Goal: Task Accomplishment & Management: Manage account settings

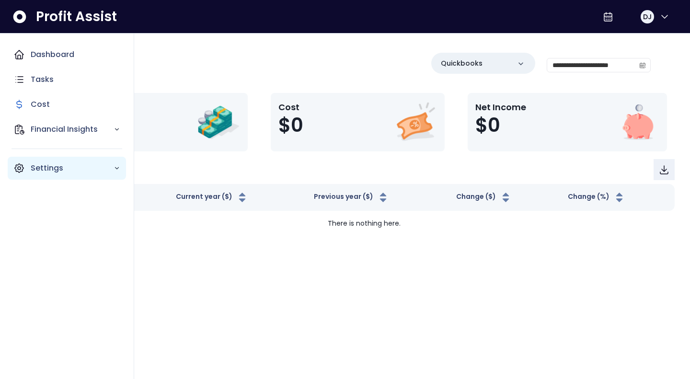
click at [63, 172] on p "Settings" at bounding box center [72, 168] width 83 height 12
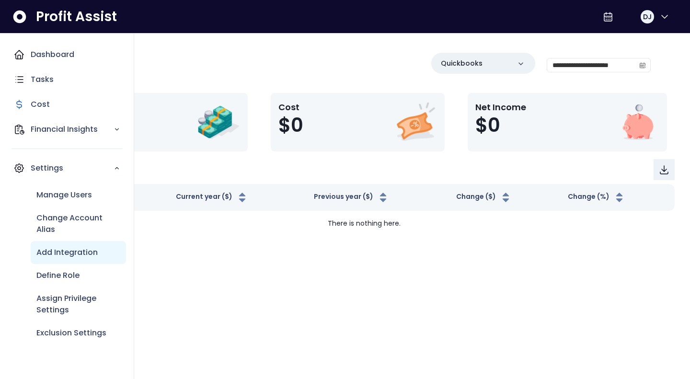
click at [78, 260] on div "Add Integration" at bounding box center [78, 252] width 95 height 23
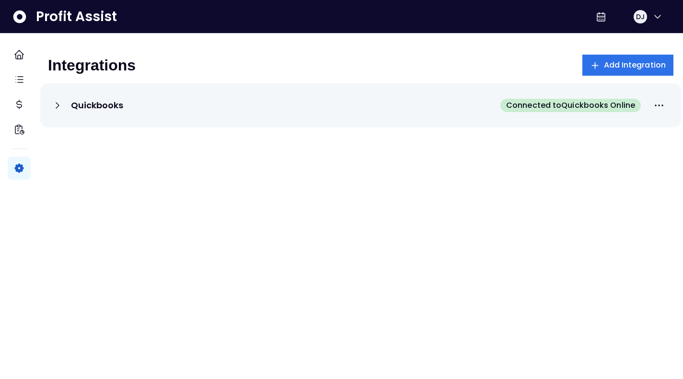
click at [566, 109] on span "Connected to Quickbooks Online" at bounding box center [570, 106] width 129 height 12
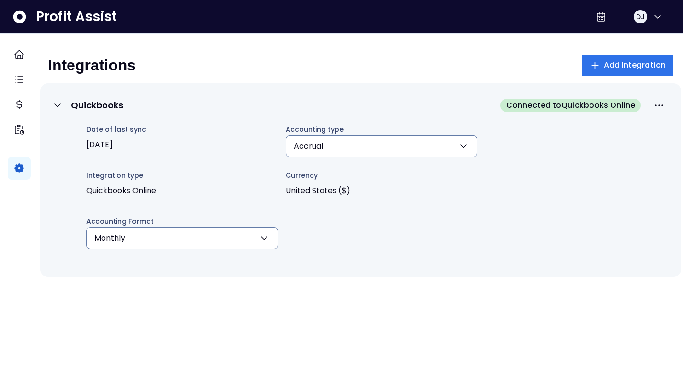
click at [394, 149] on button "Accrual" at bounding box center [382, 146] width 192 height 22
click at [270, 236] on icon "button" at bounding box center [264, 238] width 12 height 12
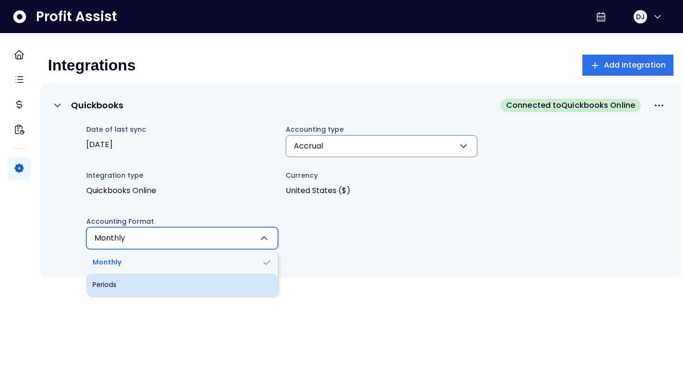
click at [231, 280] on li "Periods" at bounding box center [182, 285] width 192 height 23
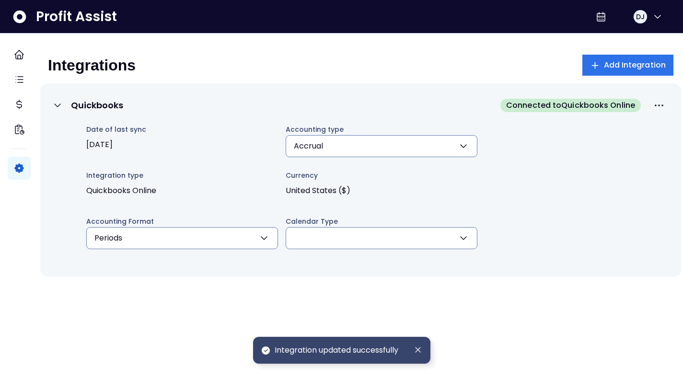
click at [336, 244] on button "button" at bounding box center [382, 238] width 192 height 22
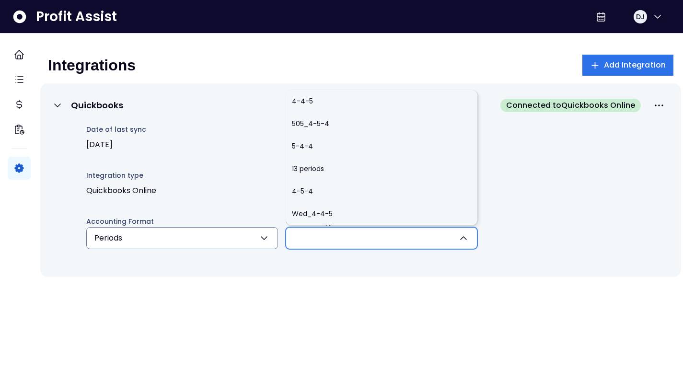
click at [270, 243] on icon "button" at bounding box center [264, 238] width 12 height 12
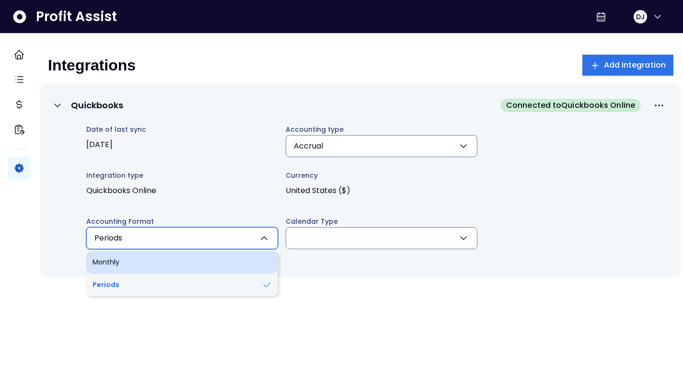
click at [233, 262] on li "Monthly" at bounding box center [182, 262] width 192 height 23
type input "*******"
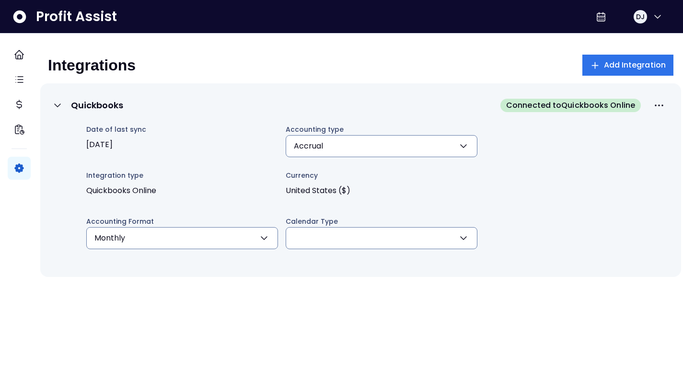
click at [446, 154] on button "Accrual" at bounding box center [382, 146] width 192 height 22
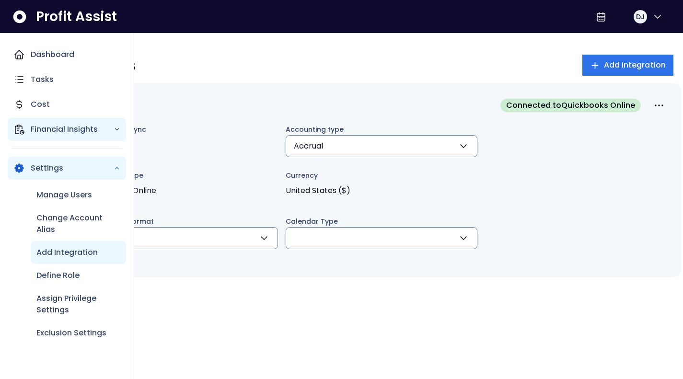
click at [26, 128] on div "Financial Insights" at bounding box center [67, 129] width 118 height 23
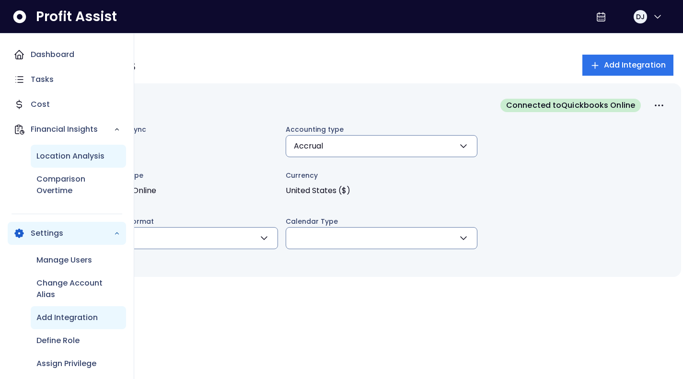
click at [82, 160] on p "Location Analysis" at bounding box center [70, 156] width 68 height 12
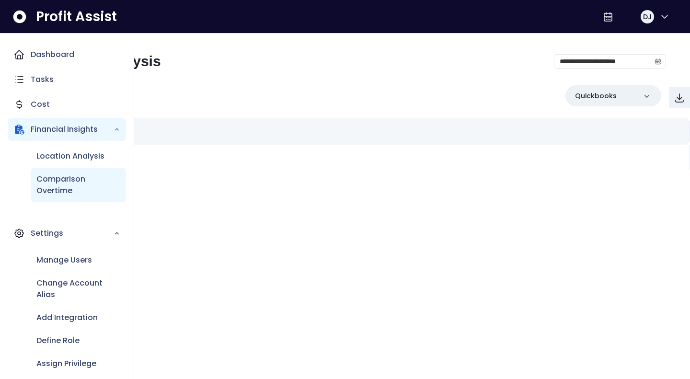
click at [60, 182] on p "Comparison Overtime" at bounding box center [78, 184] width 84 height 23
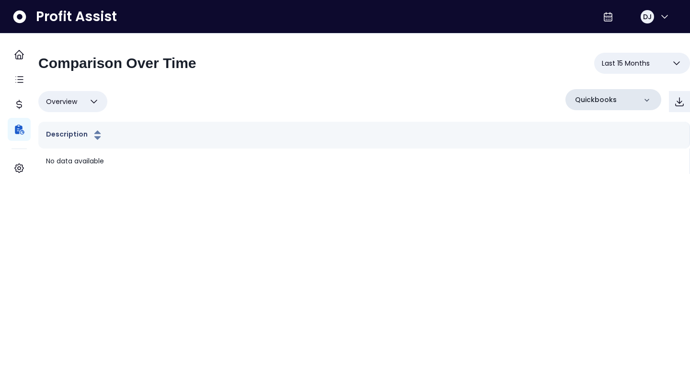
click at [642, 102] on icon at bounding box center [647, 100] width 10 height 10
